Goal: Transaction & Acquisition: Purchase product/service

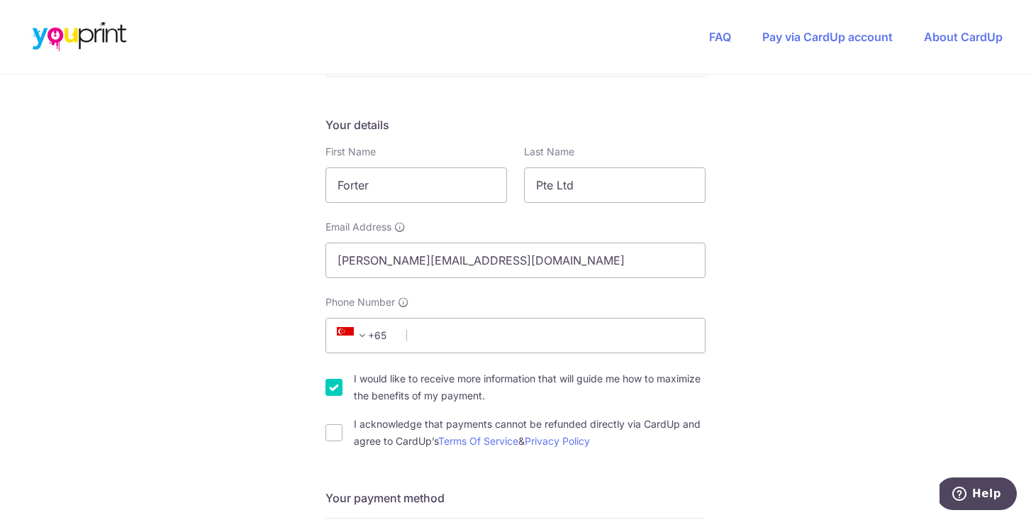
scroll to position [222, 0]
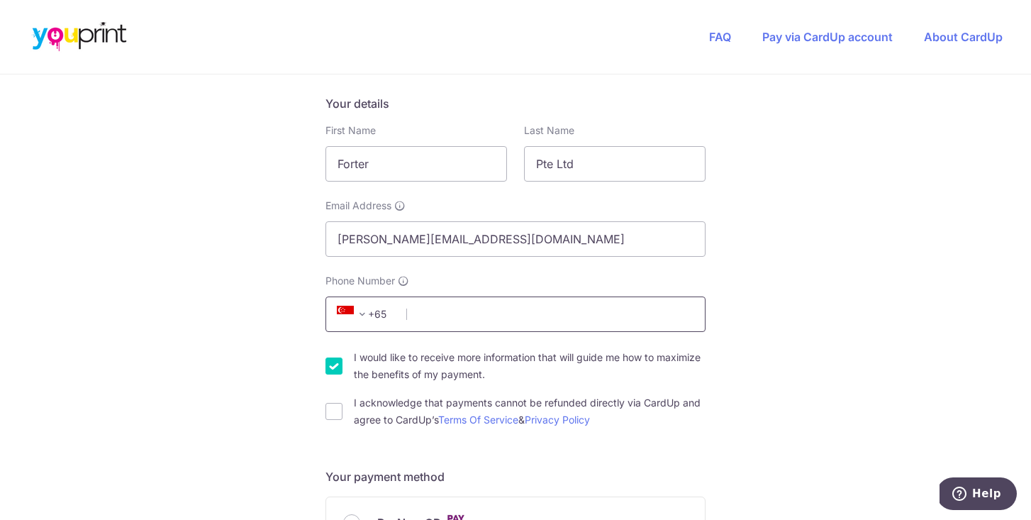
click at [574, 318] on input "Phone Number" at bounding box center [515, 313] width 380 height 35
type input "97330010"
type input "543173"
type input "[STREET_ADDRESS]"
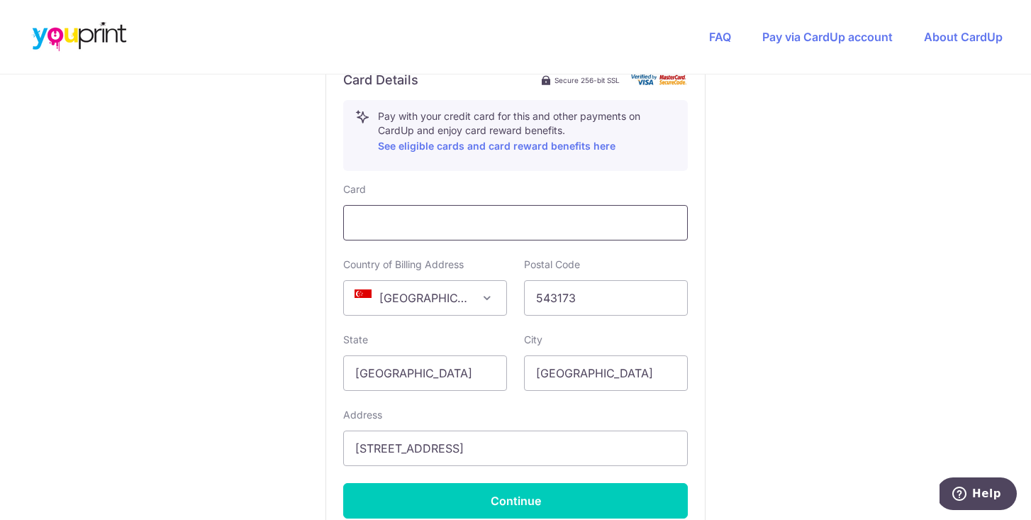
click at [430, 211] on div at bounding box center [515, 222] width 344 height 35
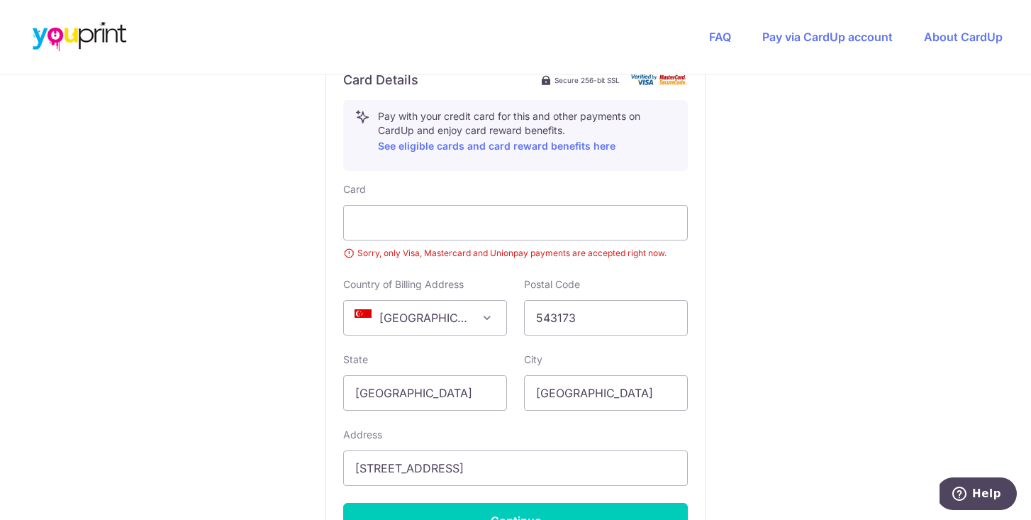
click at [537, 274] on div "Card Sorry, only Visa, Mastercard and Unionpay payments are accepted right now.…" at bounding box center [515, 360] width 344 height 356
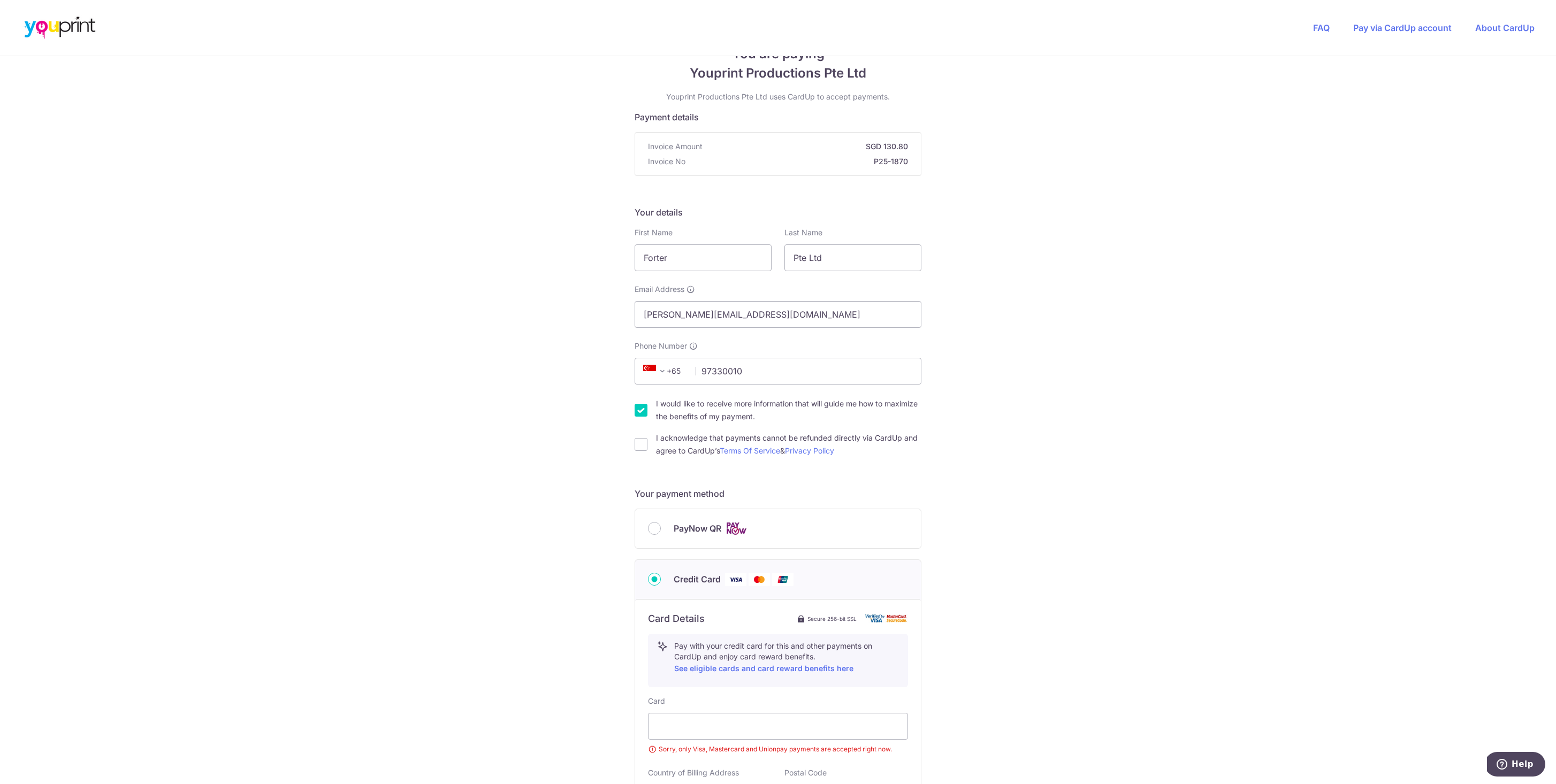
scroll to position [32, 0]
